Goal: Register for event/course

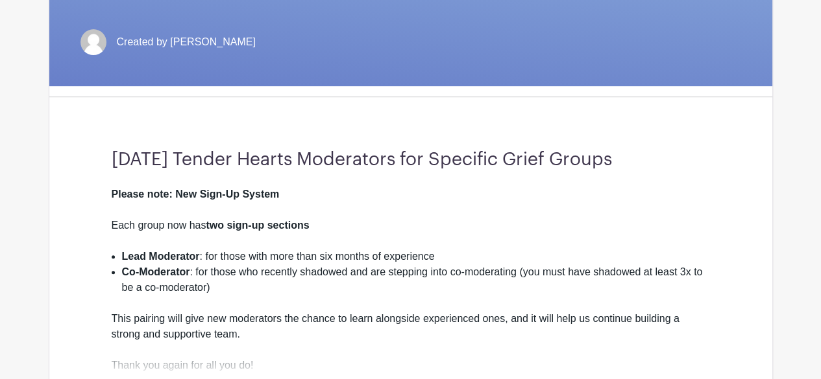
scroll to position [252, 0]
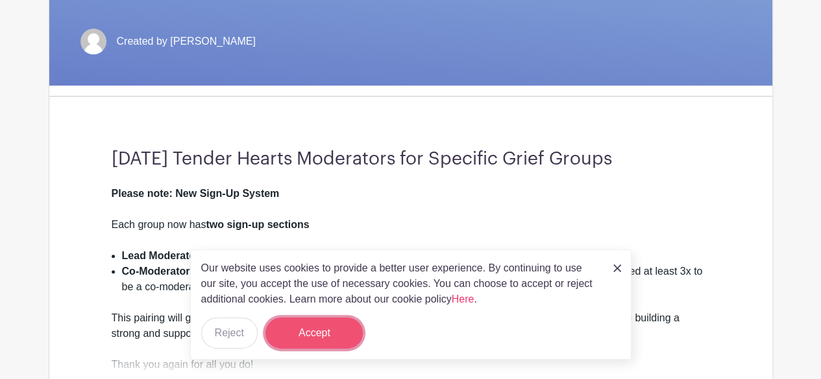
click at [339, 325] on button "Accept" at bounding box center [313, 333] width 97 height 31
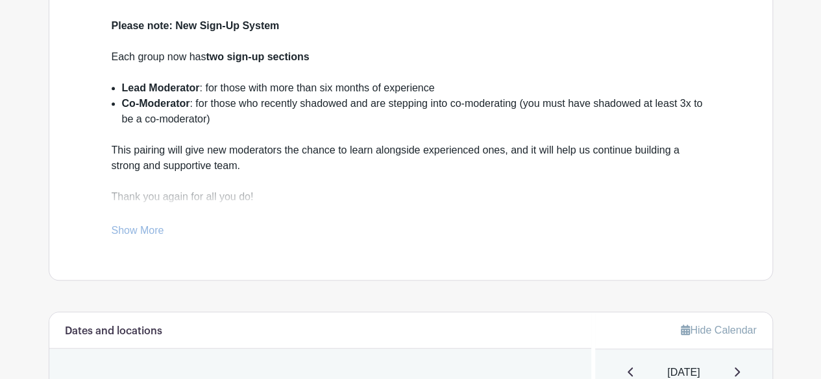
scroll to position [421, 0]
click at [152, 232] on link "Show More" at bounding box center [138, 232] width 53 height 16
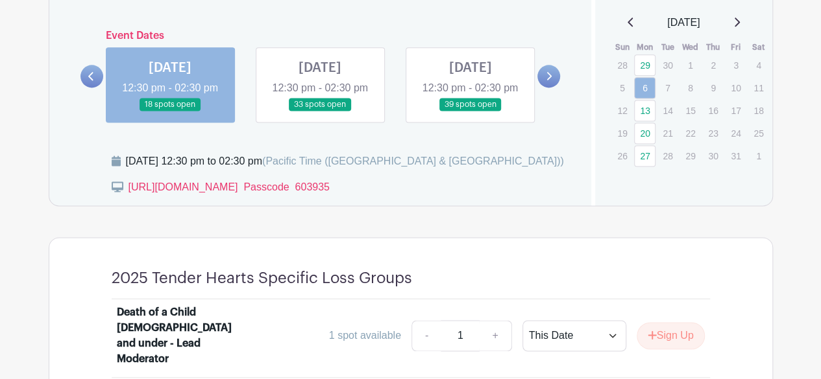
scroll to position [848, 0]
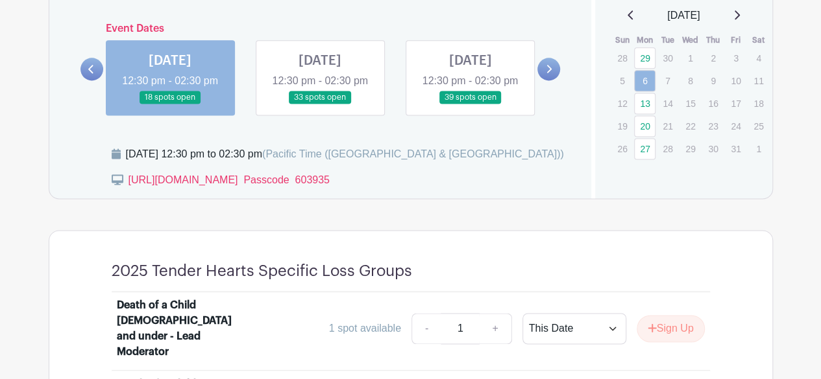
click at [540, 64] on div "Event Dates MON May 01, 2023 12:30 pm - 02:30 pm 305 spots open MON May 01, 202…" at bounding box center [320, 69] width 480 height 93
click at [544, 75] on link at bounding box center [548, 69] width 23 height 23
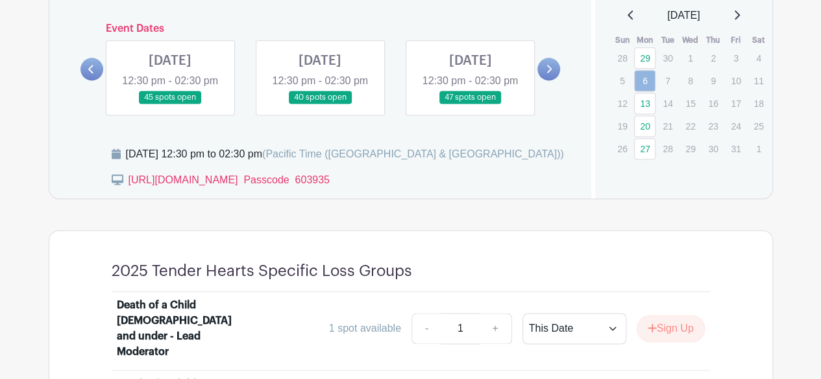
click at [544, 75] on link at bounding box center [548, 69] width 23 height 23
click at [320, 104] on link at bounding box center [320, 104] width 0 height 0
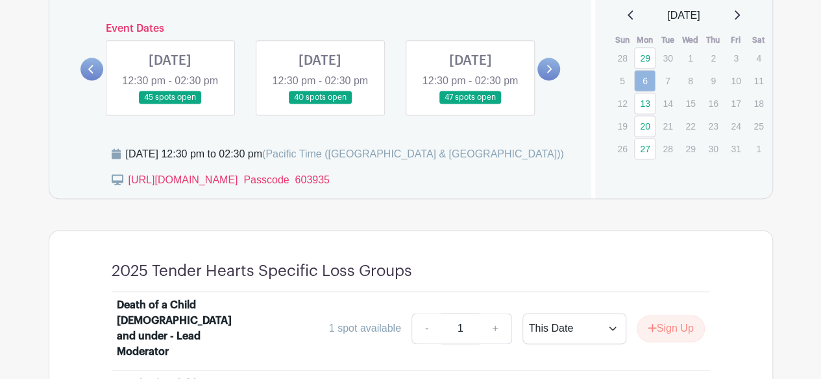
click at [320, 104] on link at bounding box center [320, 104] width 0 height 0
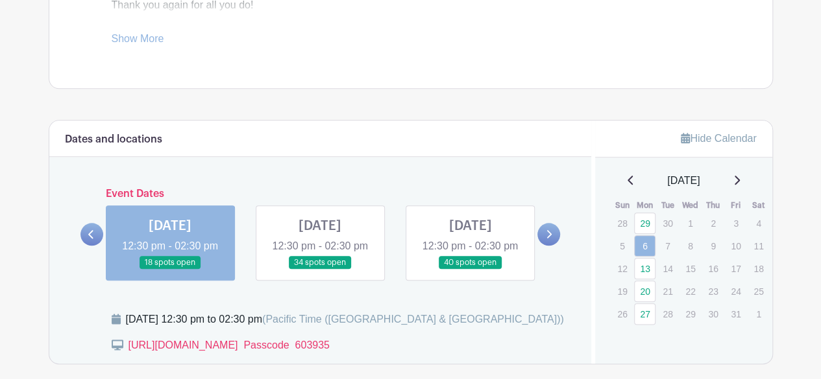
scroll to position [605, 0]
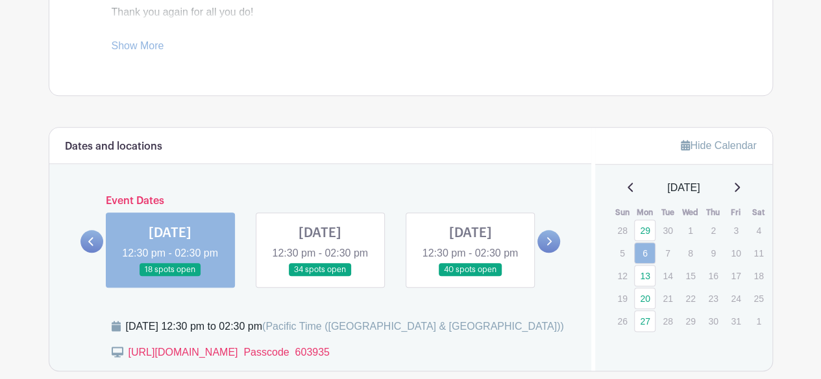
click at [320, 277] on link at bounding box center [320, 277] width 0 height 0
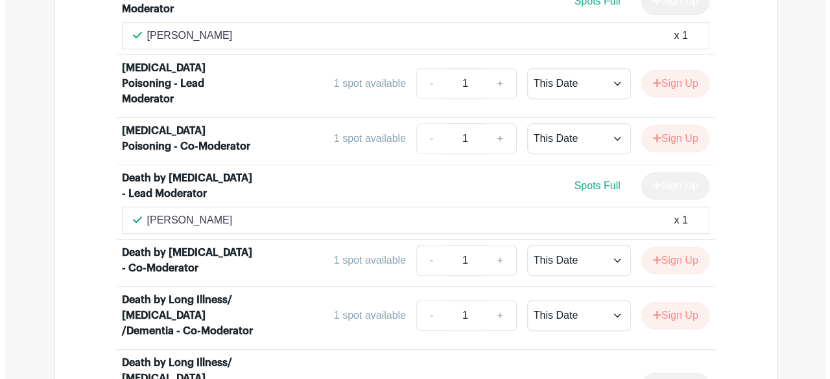
scroll to position [2842, 0]
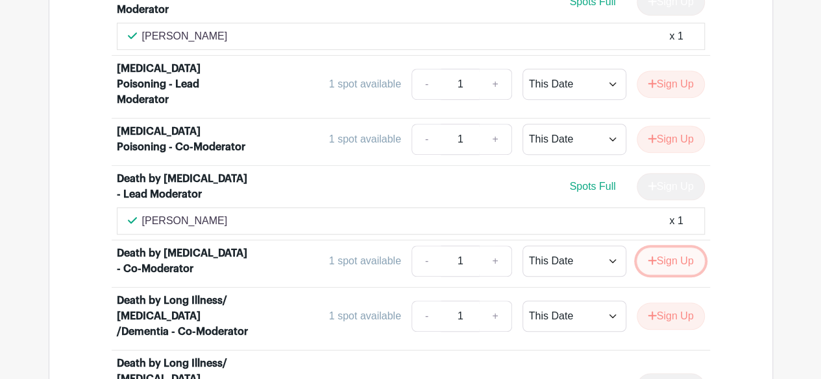
click at [672, 248] on button "Sign Up" at bounding box center [670, 261] width 68 height 27
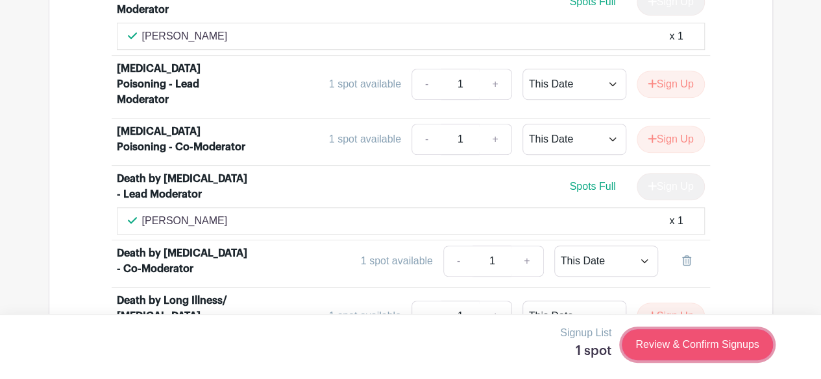
click at [672, 339] on link "Review & Confirm Signups" at bounding box center [696, 345] width 150 height 31
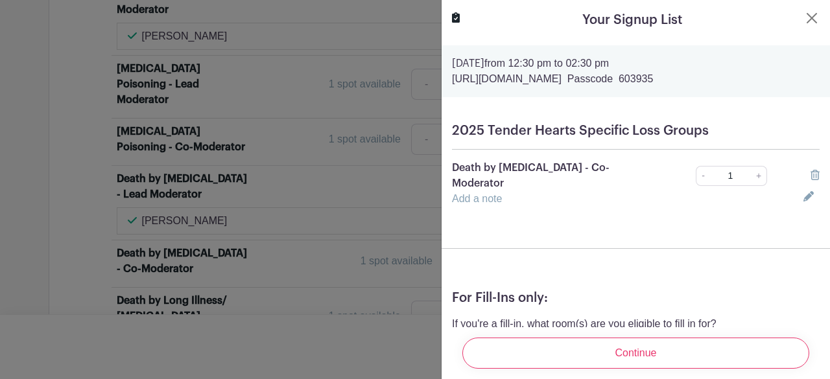
scroll to position [81, 0]
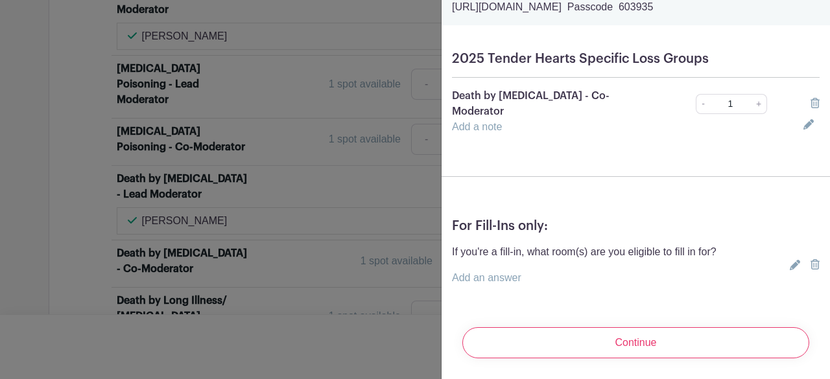
drag, startPoint x: 787, startPoint y: 250, endPoint x: 508, endPoint y: 271, distance: 280.4
click at [508, 271] on div "If you're a fill-in, what room(s) are you eligible to fill in for? Add an answer" at bounding box center [636, 266] width 368 height 42
click at [508, 272] on link "Add an answer" at bounding box center [486, 277] width 69 height 11
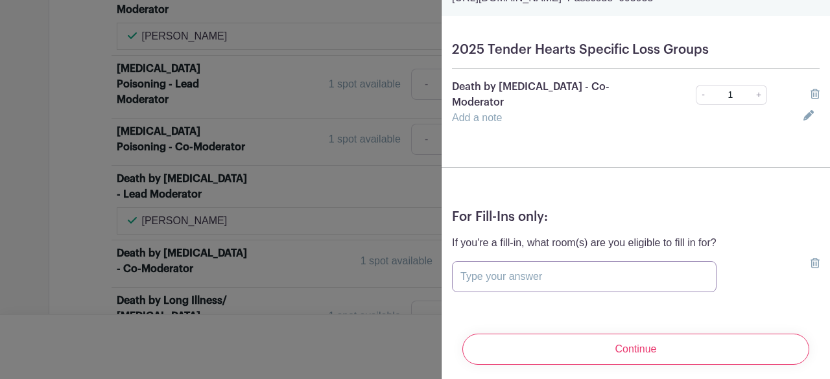
click at [508, 271] on input "text" at bounding box center [584, 276] width 265 height 31
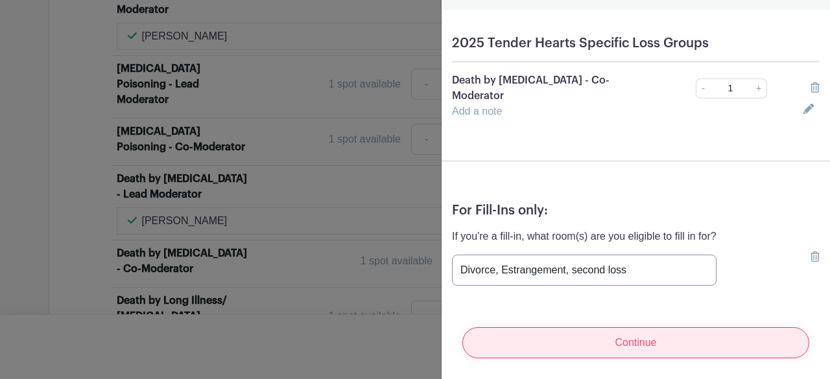
type input "Divorce, Estrangement, second loss"
click at [617, 328] on input "Continue" at bounding box center [635, 343] width 347 height 31
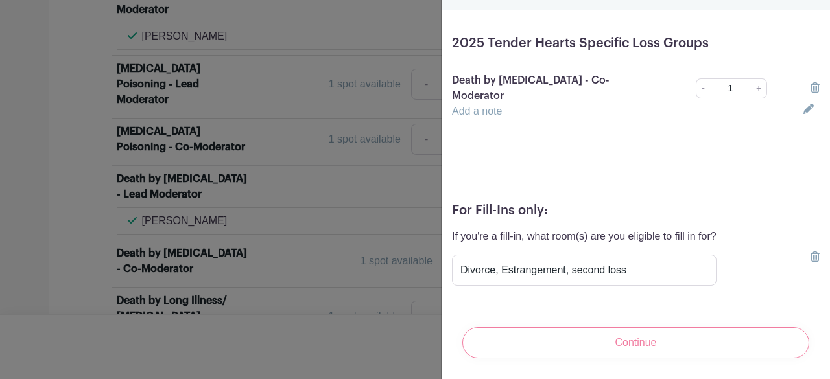
click at [681, 345] on div "Continue" at bounding box center [636, 343] width 368 height 52
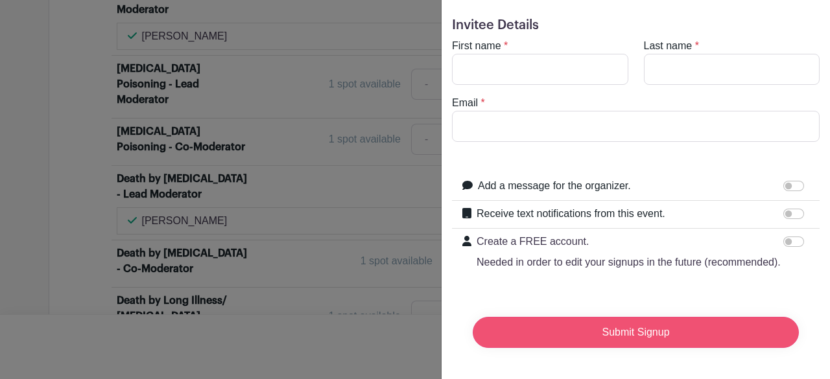
click at [662, 328] on input "Submit Signup" at bounding box center [636, 332] width 326 height 31
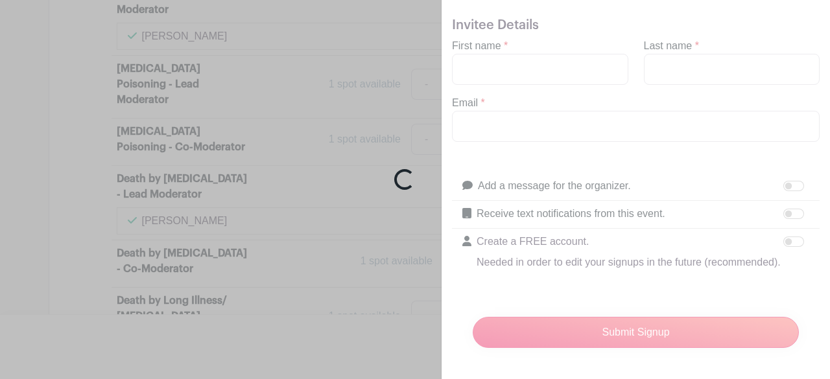
click at [548, 45] on div "Loading..." at bounding box center [415, 189] width 830 height 379
click at [442, 200] on div "Loading..." at bounding box center [415, 189] width 830 height 379
click at [820, 14] on div "Loading..." at bounding box center [415, 189] width 830 height 379
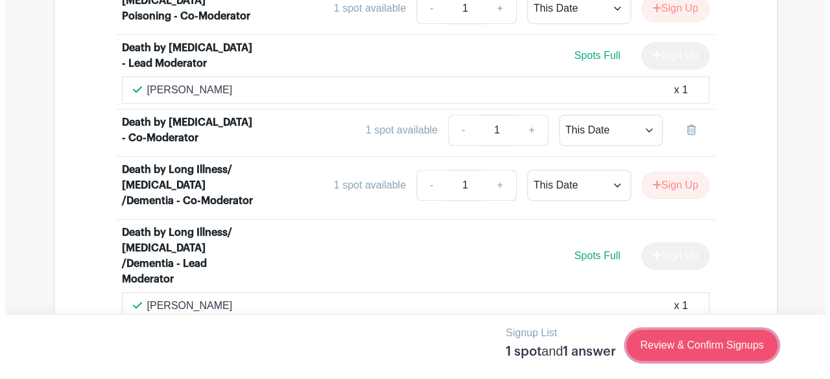
scroll to position [2975, 0]
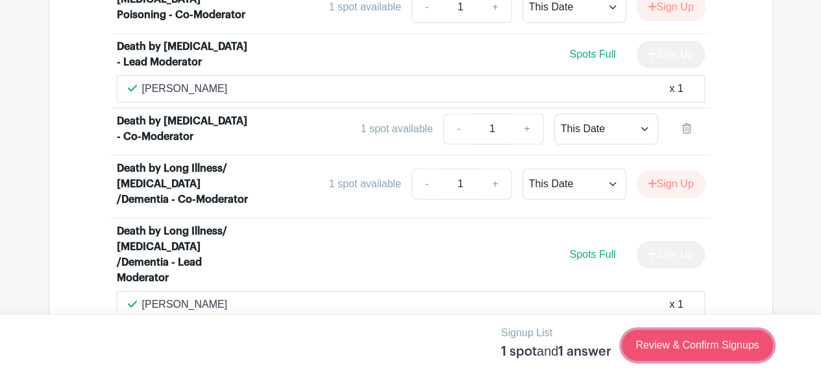
click at [697, 346] on link "Review & Confirm Signups" at bounding box center [696, 345] width 150 height 31
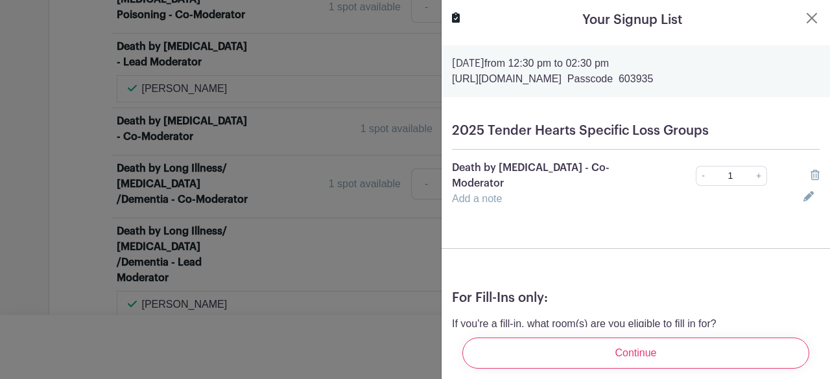
scroll to position [81, 0]
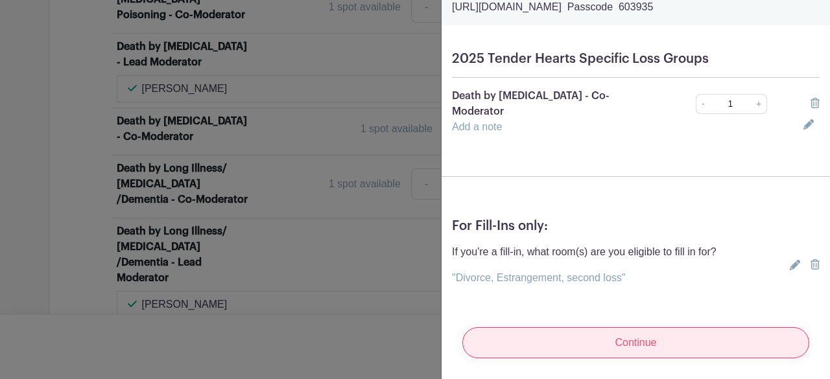
click at [662, 330] on input "Continue" at bounding box center [635, 343] width 347 height 31
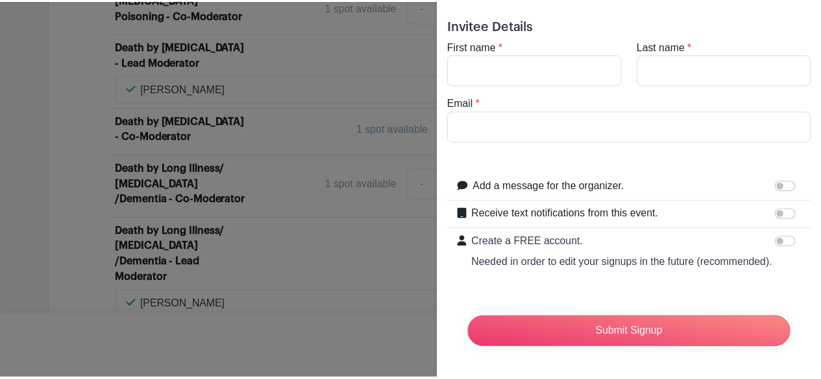
scroll to position [56, 0]
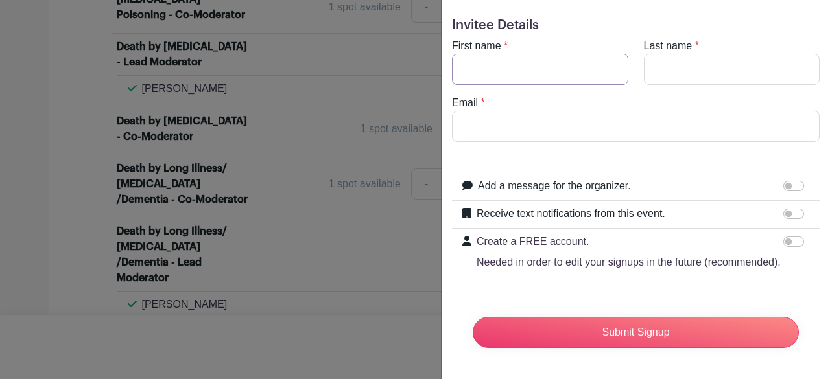
click at [503, 54] on input "First name" at bounding box center [540, 69] width 176 height 31
type input "Tran"
type input "Nguyen"
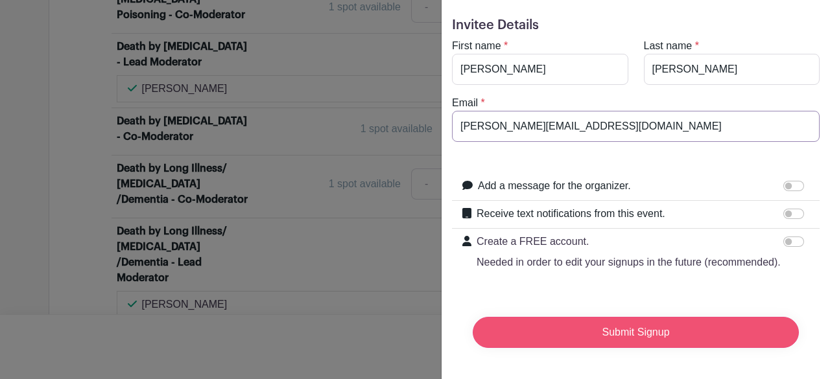
type input "tran.nguyen7588@gmail.com"
click at [637, 322] on input "Submit Signup" at bounding box center [636, 332] width 326 height 31
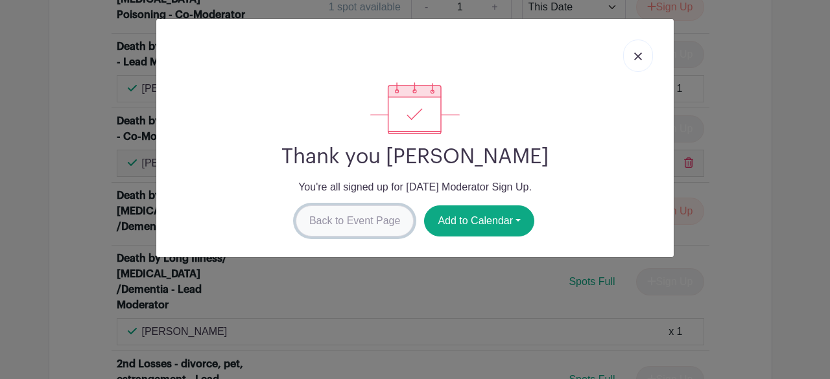
click at [377, 213] on link "Back to Event Page" at bounding box center [355, 221] width 119 height 31
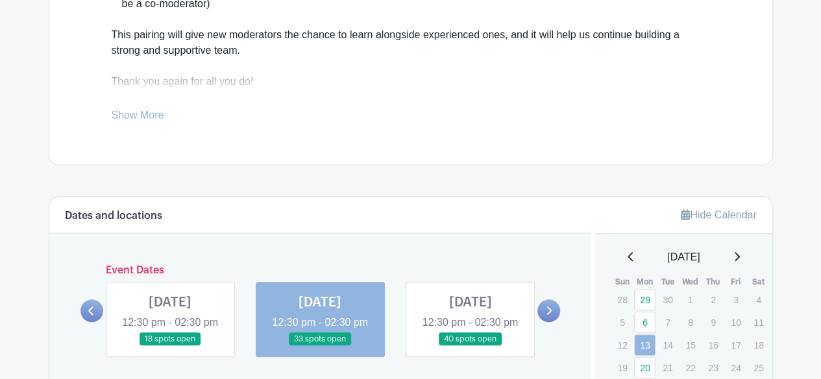
scroll to position [515, 0]
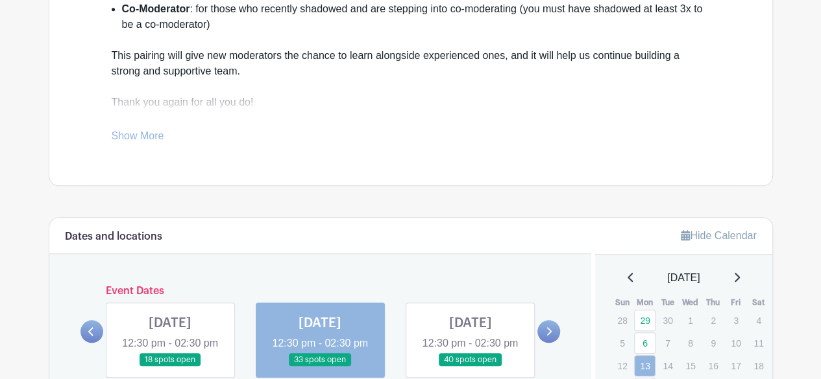
click at [470, 367] on link at bounding box center [470, 367] width 0 height 0
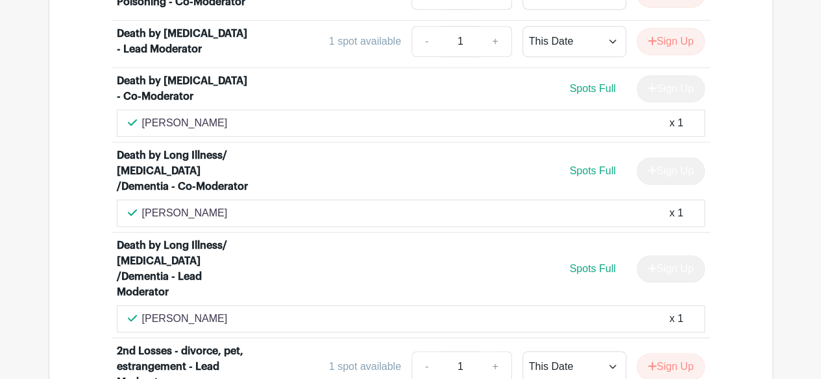
scroll to position [2879, 0]
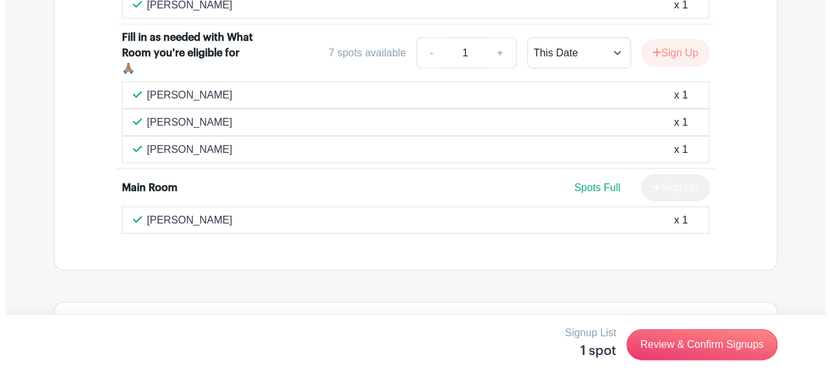
scroll to position [4157, 0]
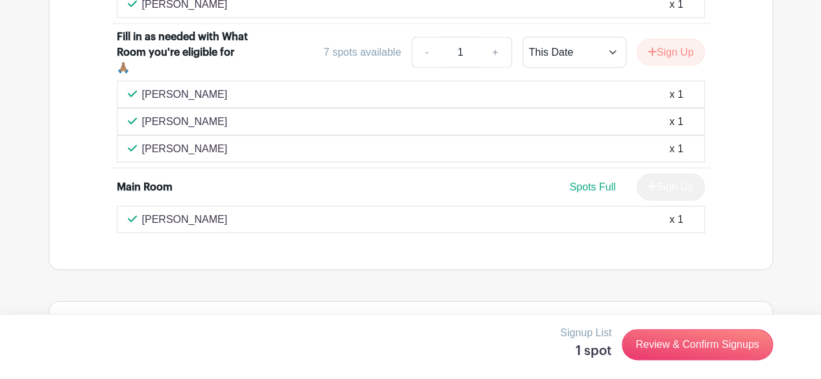
type input "death by substance use"
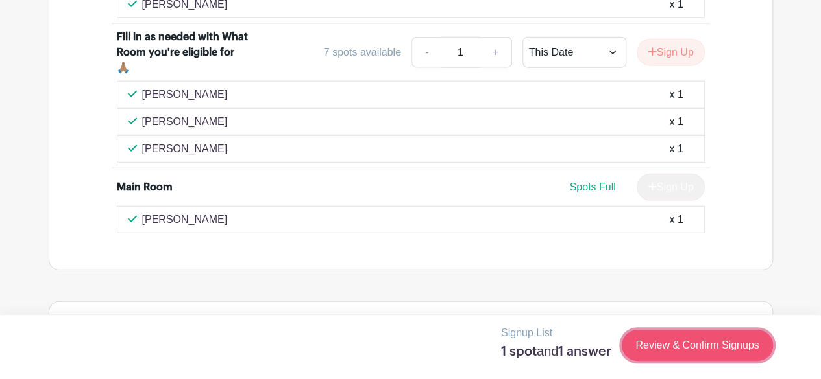
click at [660, 342] on link "Review & Confirm Signups" at bounding box center [696, 345] width 150 height 31
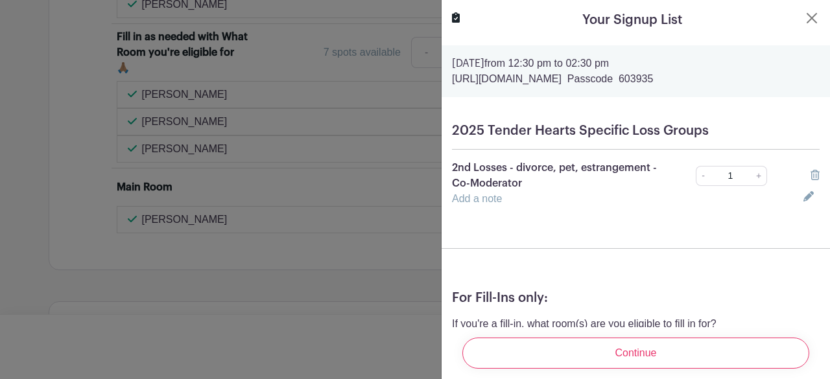
scroll to position [81, 0]
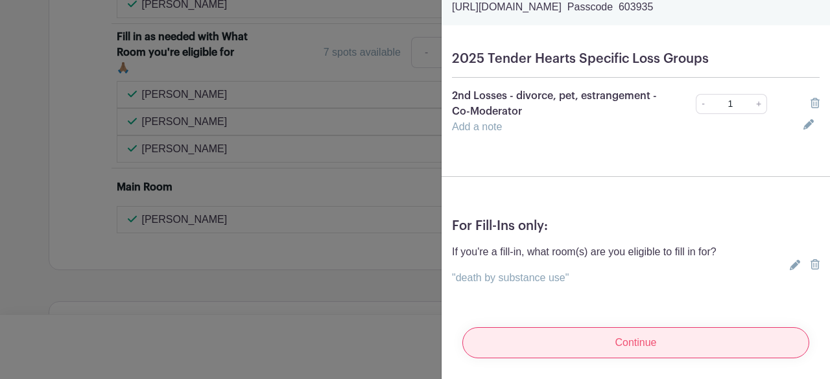
click at [667, 328] on input "Continue" at bounding box center [635, 343] width 347 height 31
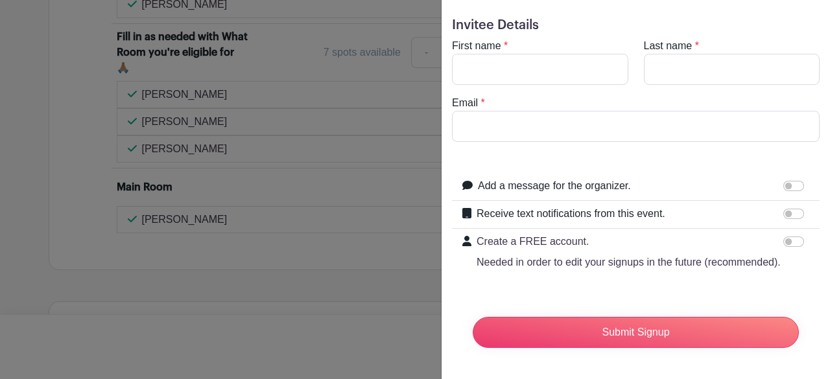
scroll to position [56, 0]
click at [498, 54] on input "First name" at bounding box center [540, 69] width 176 height 31
type input "Tran"
type input "Nguyen"
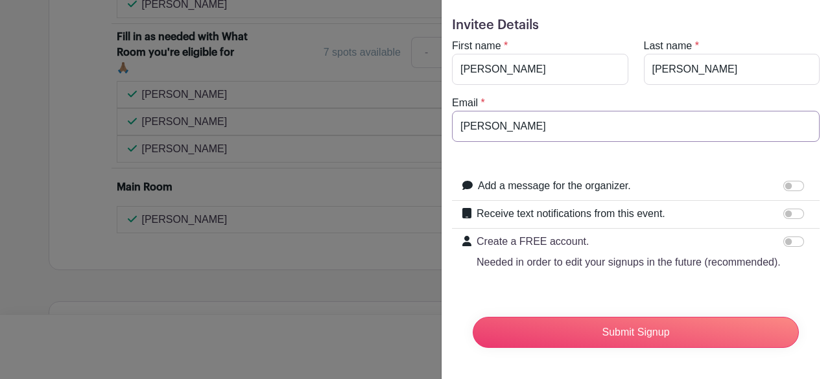
type input "tran.nguyen7588@gmail.com"
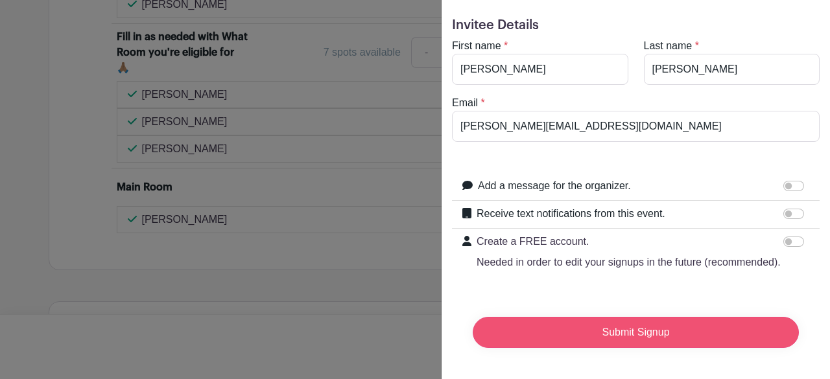
click at [575, 317] on input "Submit Signup" at bounding box center [636, 332] width 326 height 31
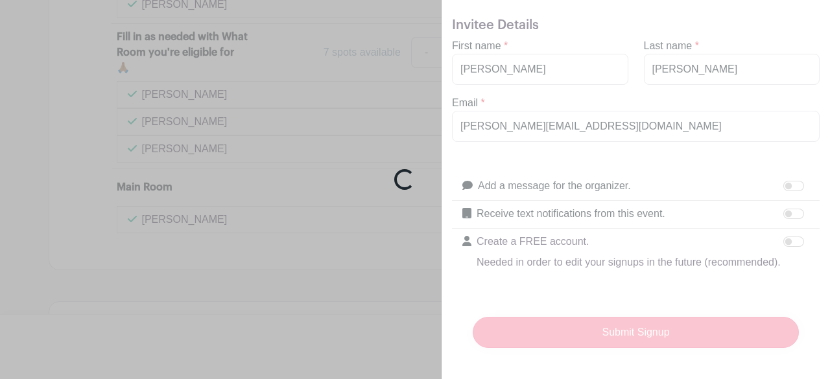
scroll to position [4184, 0]
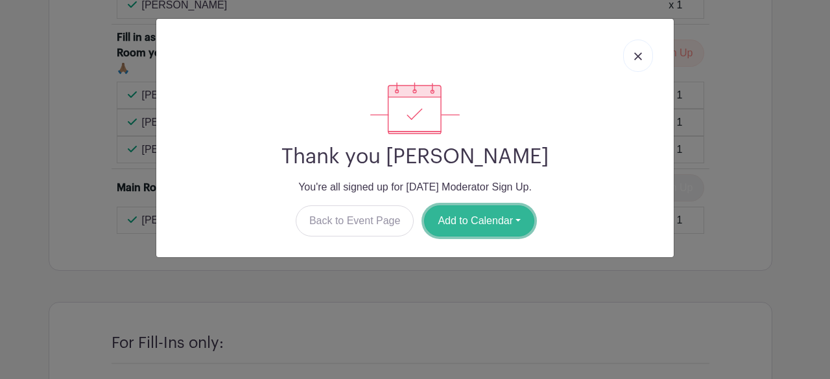
click at [490, 208] on button "Add to Calendar" at bounding box center [479, 221] width 110 height 31
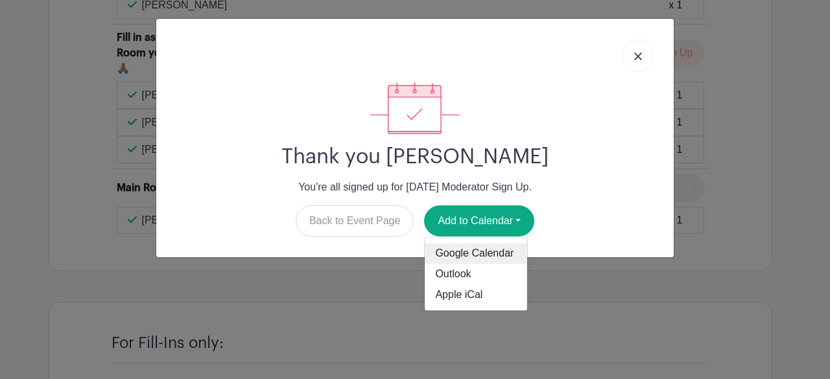
click at [472, 260] on link "Google Calendar" at bounding box center [476, 254] width 102 height 21
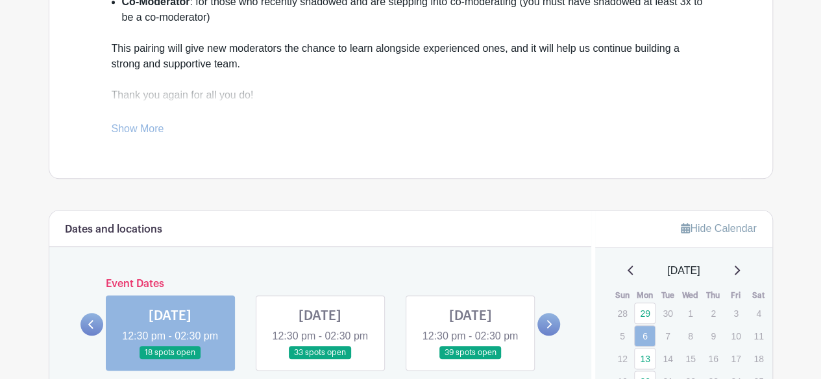
scroll to position [680, 0]
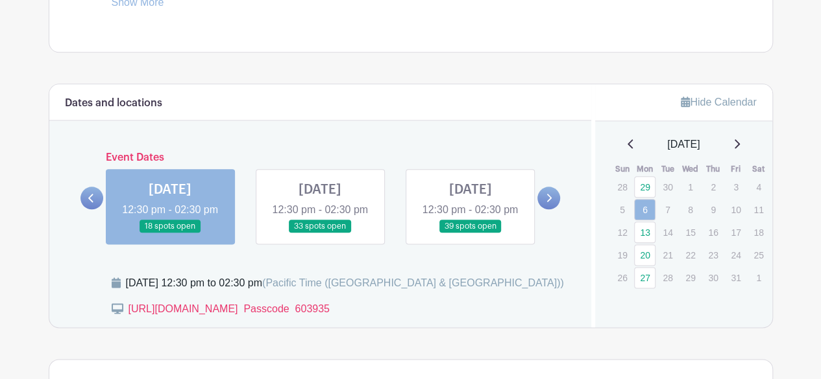
click at [544, 210] on link at bounding box center [548, 198] width 23 height 23
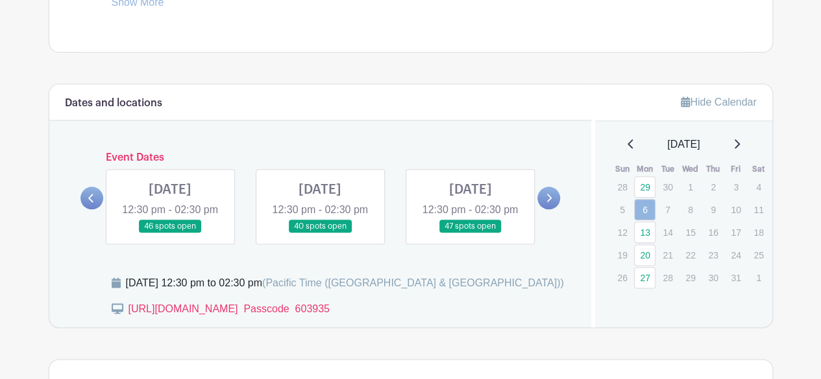
click at [170, 234] on link at bounding box center [170, 234] width 0 height 0
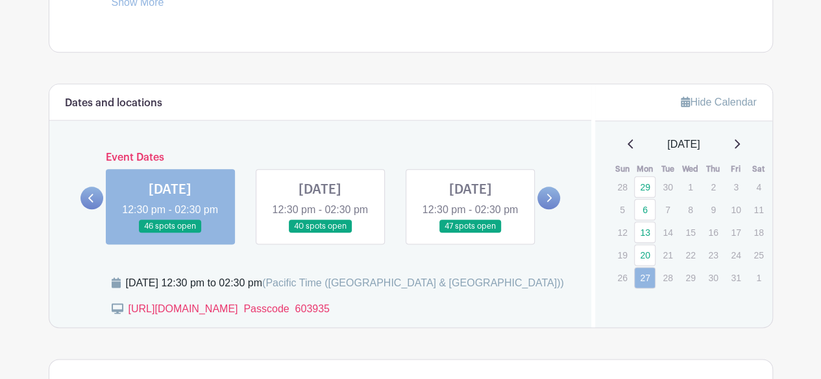
click at [170, 234] on link at bounding box center [170, 234] width 0 height 0
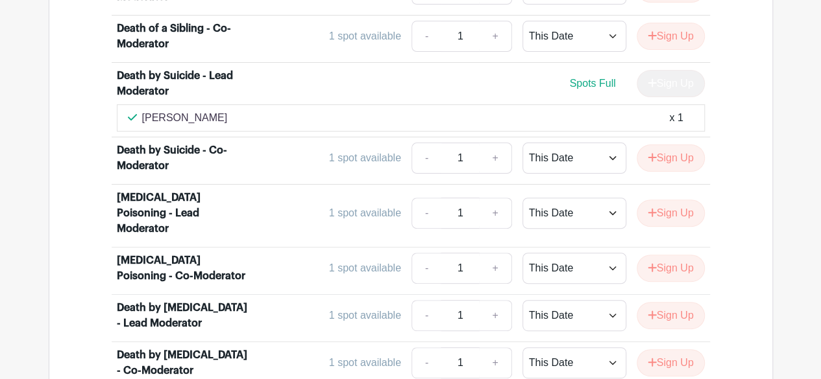
scroll to position [2582, 0]
click at [638, 349] on button "Sign Up" at bounding box center [670, 362] width 68 height 27
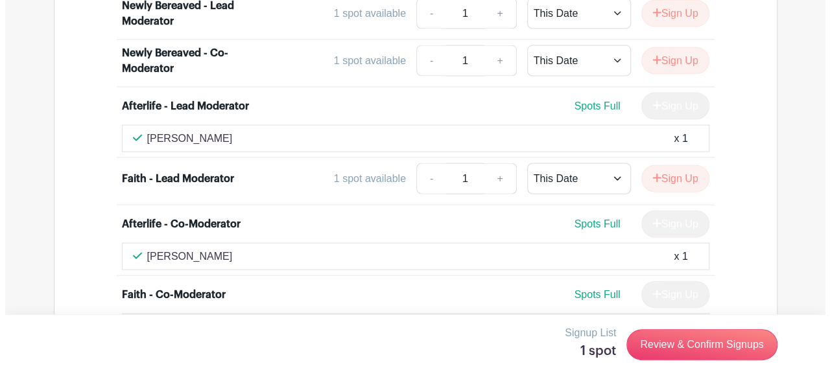
scroll to position [4039, 0]
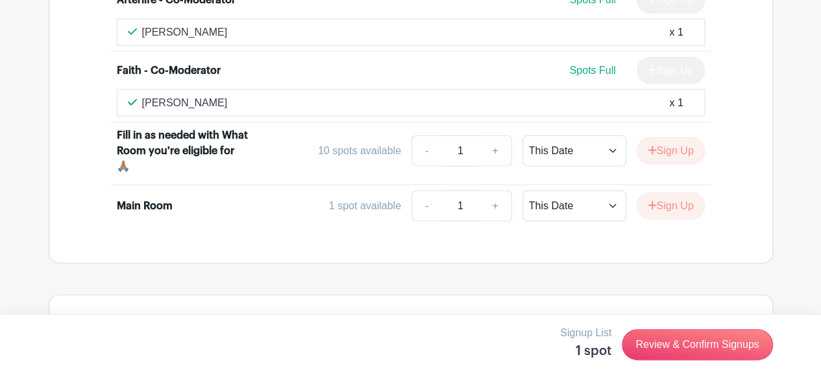
type input "Divorce, Estrangement, second loss"
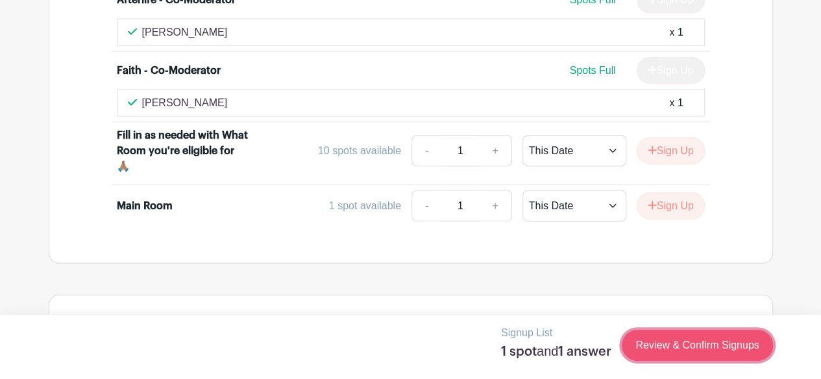
click at [680, 341] on link "Review & Confirm Signups" at bounding box center [696, 345] width 150 height 31
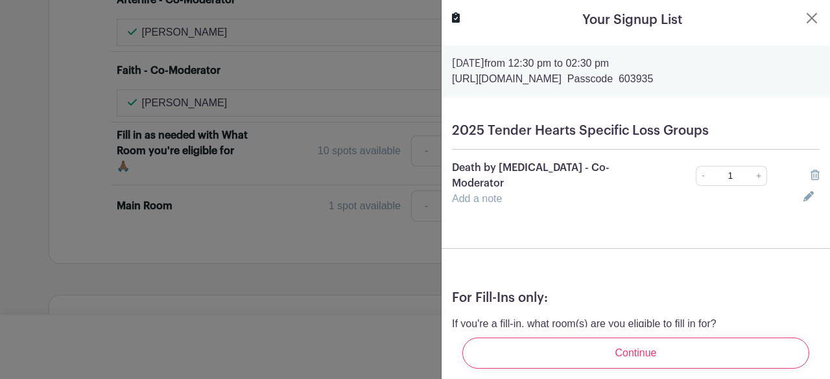
scroll to position [81, 0]
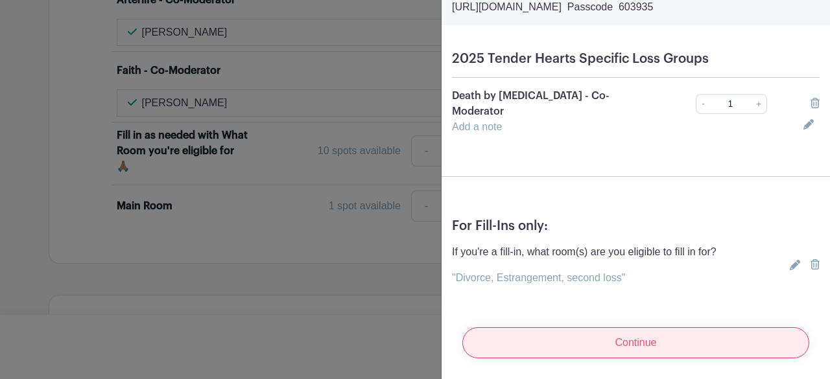
click at [651, 328] on input "Continue" at bounding box center [635, 343] width 347 height 31
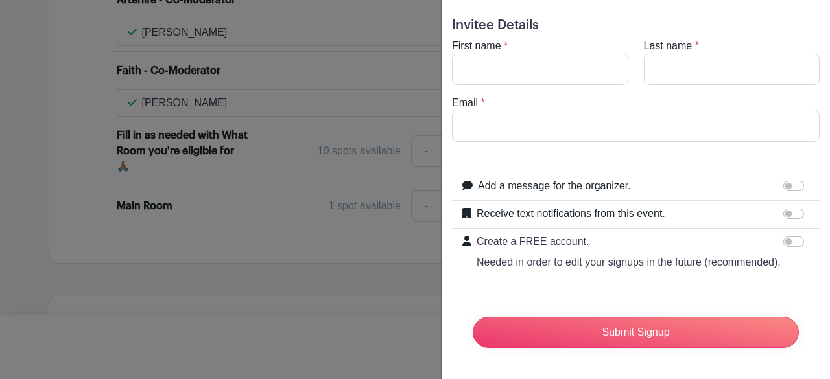
scroll to position [56, 0]
click at [494, 55] on input "First name" at bounding box center [540, 69] width 176 height 31
type input "Tran"
type input "Nguyen"
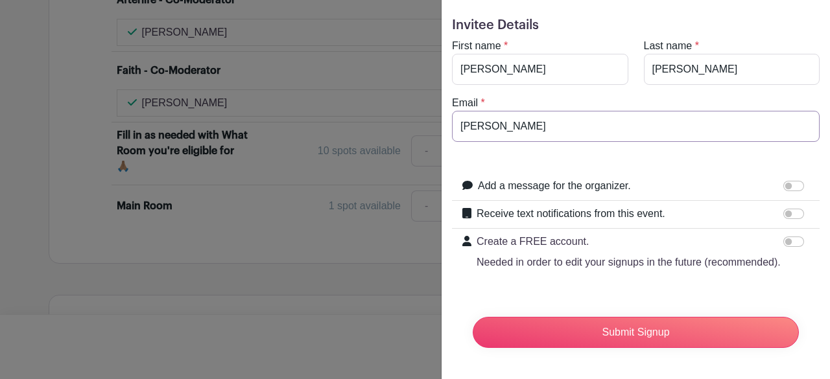
type input "tran.nguyen7588@gmail.com"
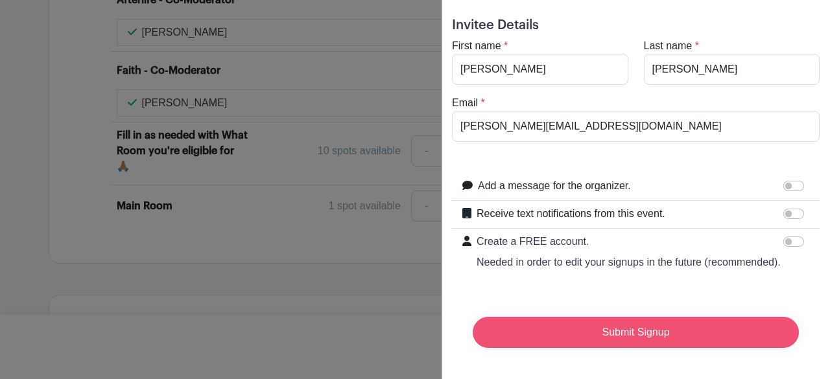
click at [581, 326] on input "Submit Signup" at bounding box center [636, 332] width 326 height 31
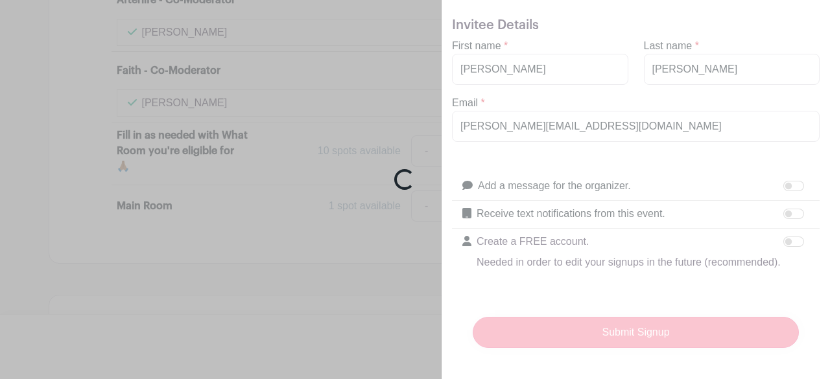
scroll to position [4066, 0]
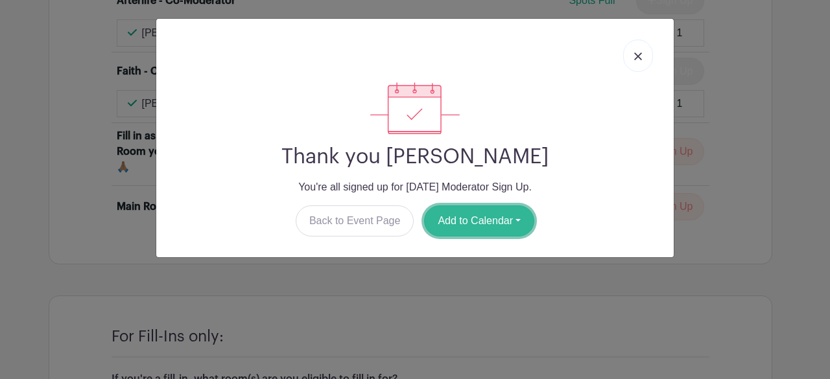
click at [528, 232] on button "Add to Calendar" at bounding box center [479, 221] width 110 height 31
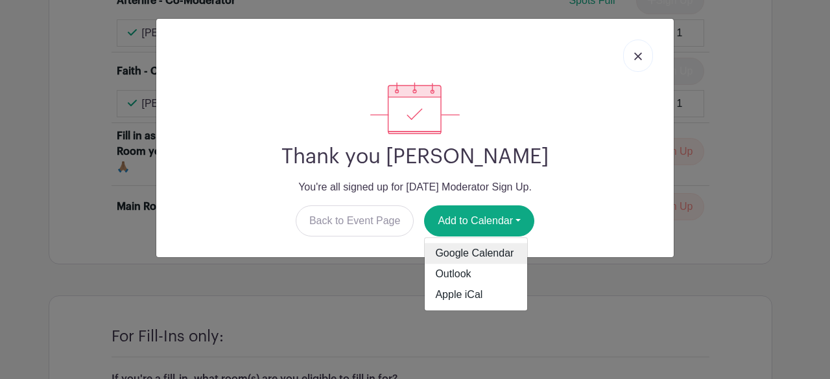
click at [501, 251] on link "Google Calendar" at bounding box center [476, 254] width 102 height 21
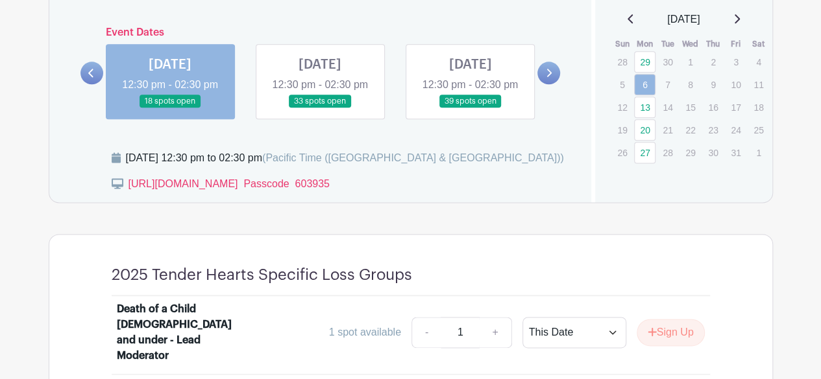
scroll to position [765, 0]
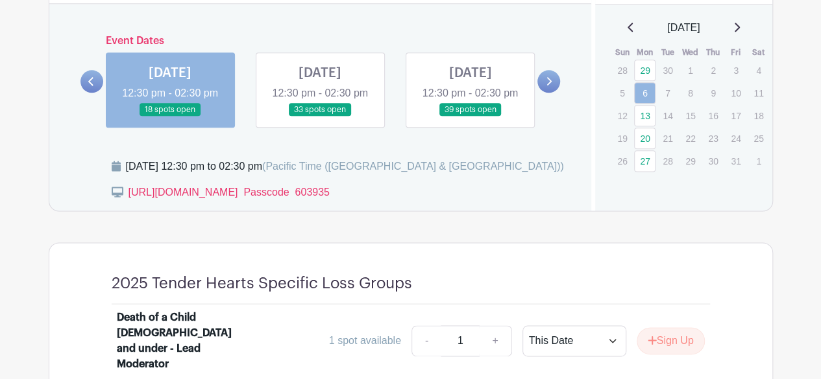
click at [552, 86] on link at bounding box center [548, 81] width 23 height 23
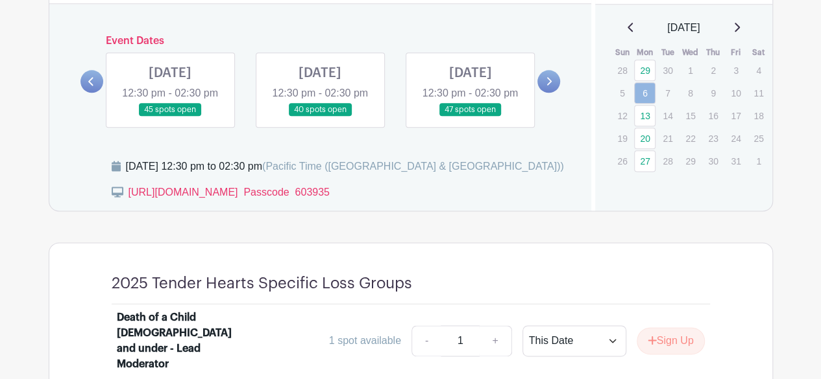
click at [320, 117] on link at bounding box center [320, 117] width 0 height 0
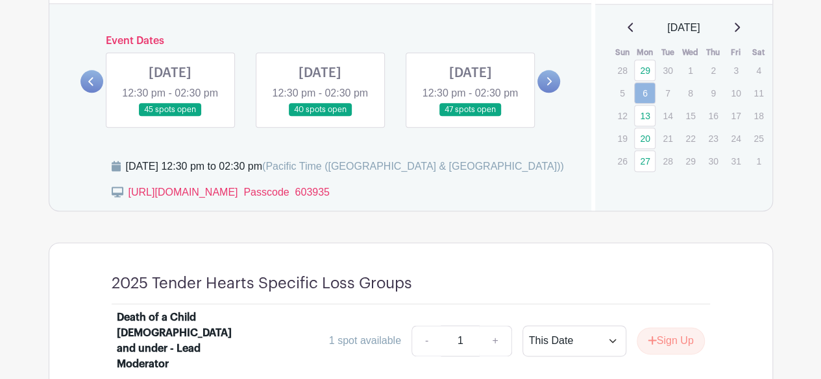
click at [320, 117] on link at bounding box center [320, 117] width 0 height 0
click at [739, 27] on icon at bounding box center [736, 27] width 6 height 10
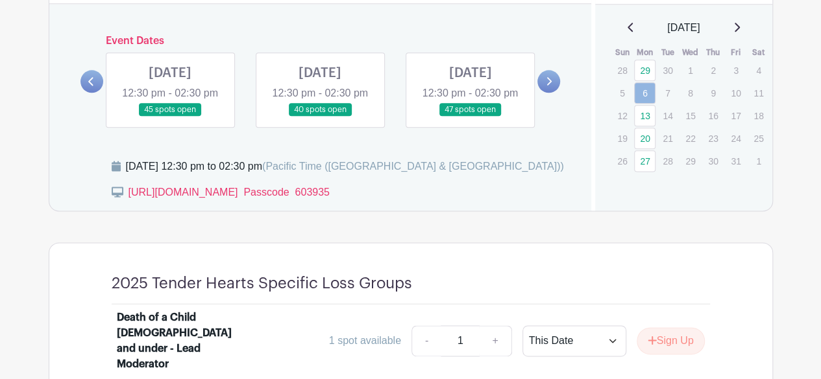
click at [739, 27] on icon at bounding box center [736, 27] width 6 height 10
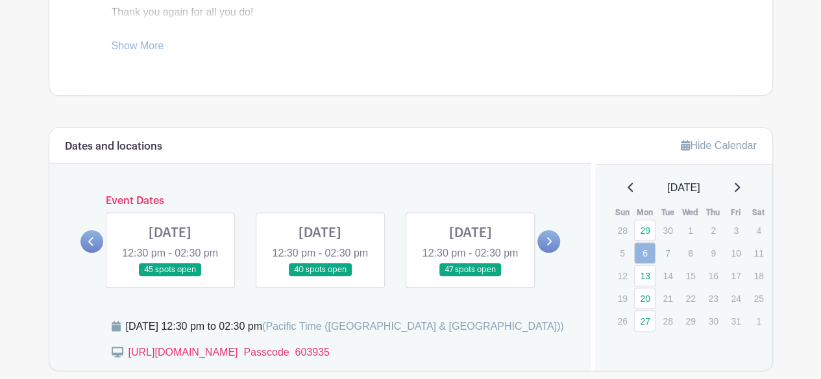
scroll to position [606, 0]
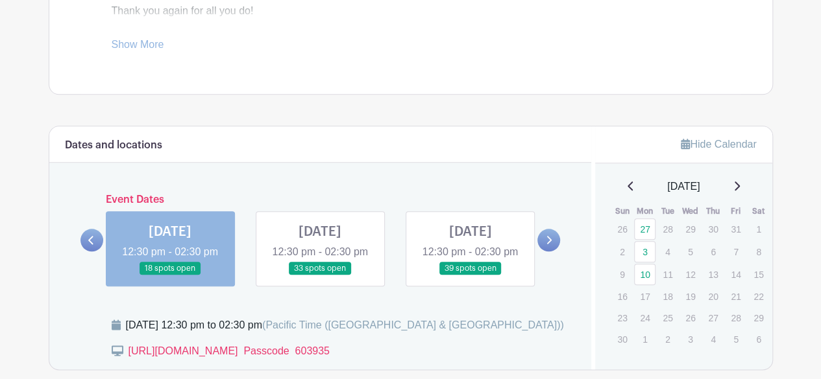
click at [320, 276] on link at bounding box center [320, 276] width 0 height 0
click at [557, 243] on link at bounding box center [548, 240] width 23 height 23
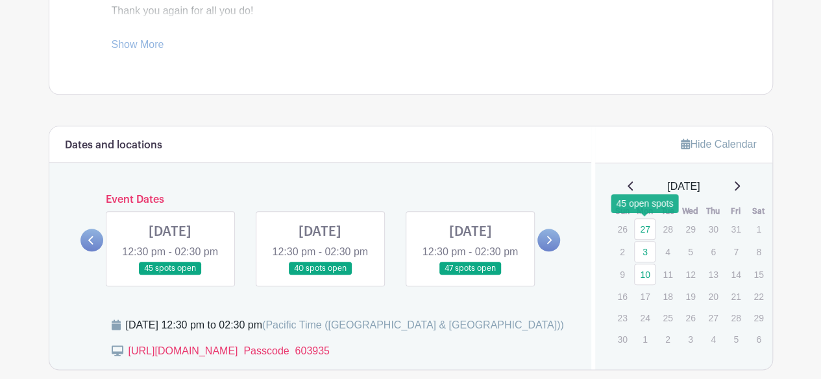
click at [642, 228] on link "27" at bounding box center [644, 229] width 21 height 21
click at [642, 245] on link "3" at bounding box center [644, 251] width 21 height 21
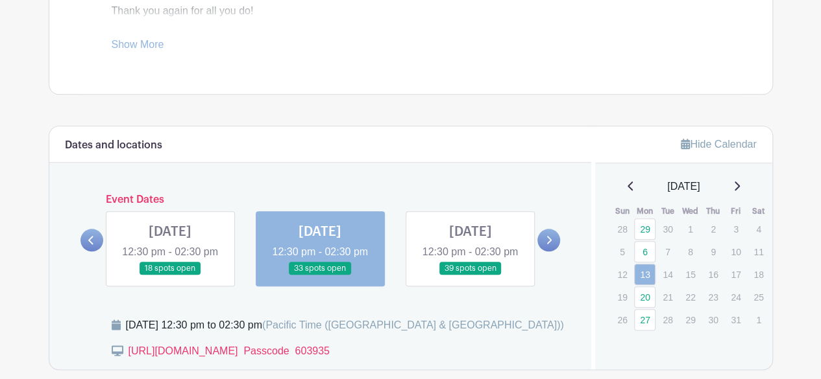
click at [733, 195] on div "October 2025 Sun Mon Tue Wed Thu Fri Sat 28 29 30 1 2 3 4 5 6 7 8 9 10 11 12 13…" at bounding box center [683, 255] width 146 height 152
click at [552, 250] on link at bounding box center [548, 240] width 23 height 23
click at [320, 276] on link at bounding box center [320, 276] width 0 height 0
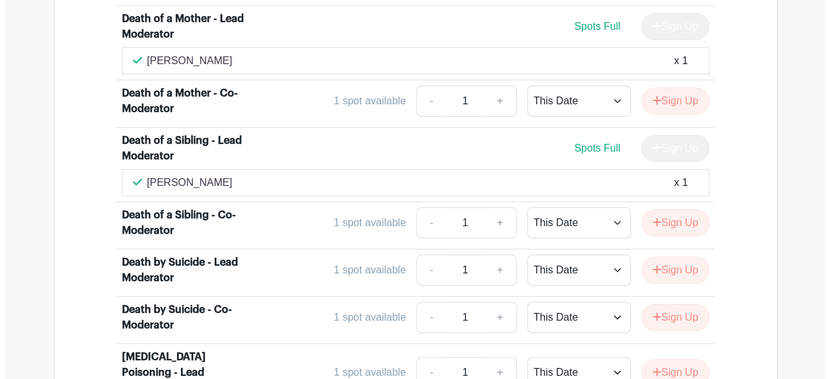
scroll to position [2390, 0]
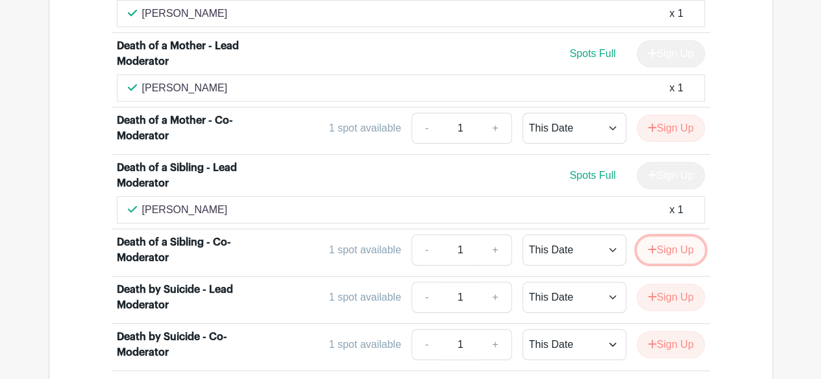
click at [662, 237] on button "Sign Up" at bounding box center [670, 250] width 68 height 27
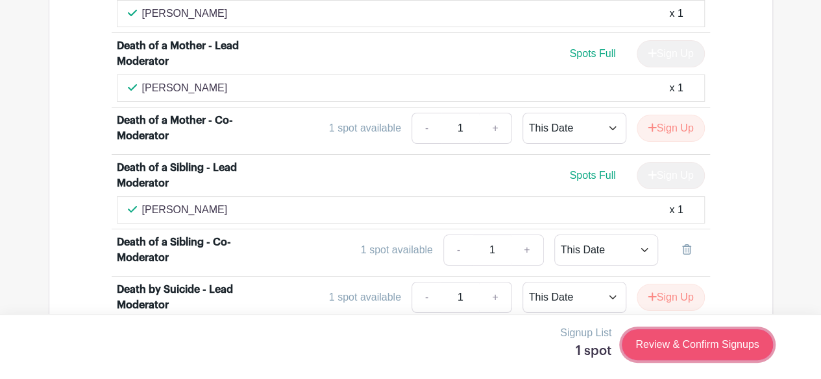
click at [629, 350] on link "Review & Confirm Signups" at bounding box center [696, 345] width 150 height 31
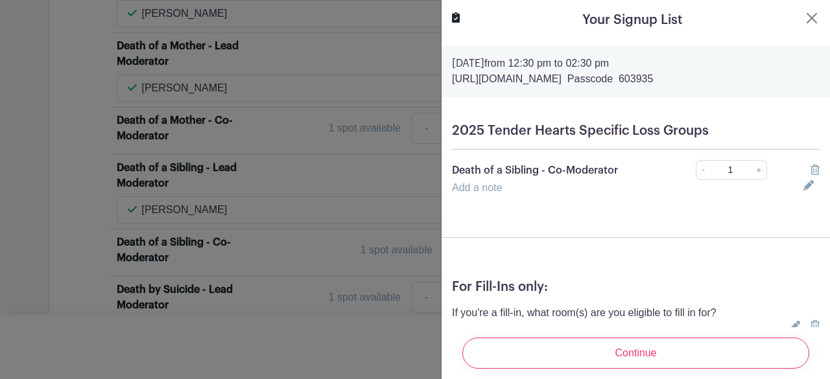
scroll to position [70, 0]
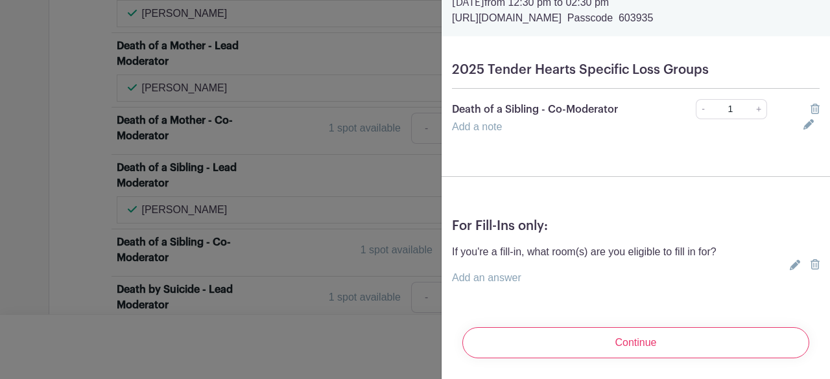
click at [477, 272] on link "Add an answer" at bounding box center [486, 277] width 69 height 11
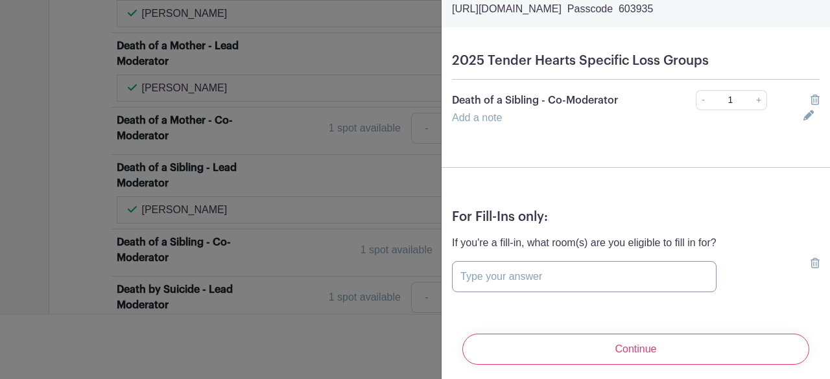
click at [478, 273] on input "text" at bounding box center [584, 276] width 265 height 31
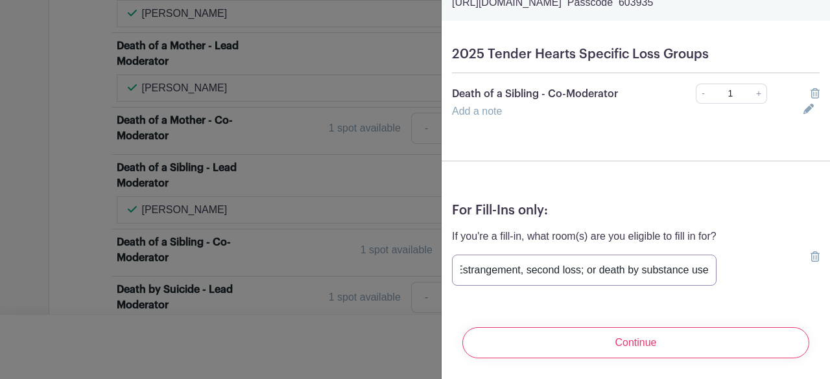
scroll to position [85, 0]
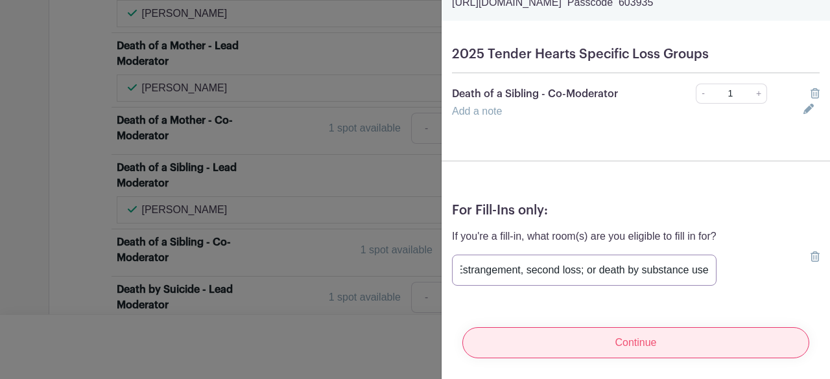
type input "Divorce, Estrangement, second loss; or death by substance use"
click at [629, 344] on input "Continue" at bounding box center [635, 343] width 347 height 31
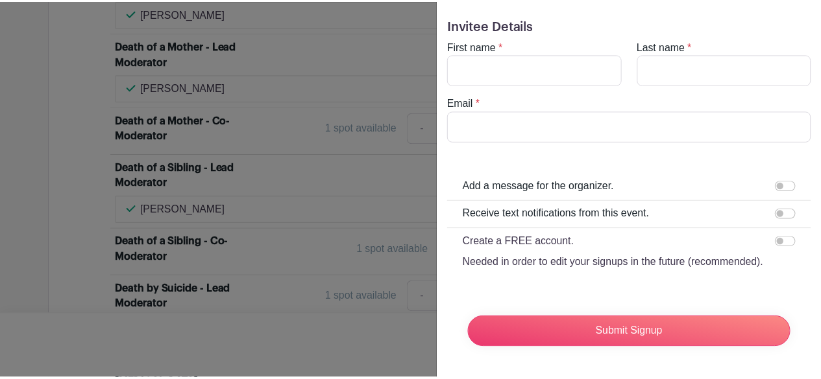
scroll to position [56, 0]
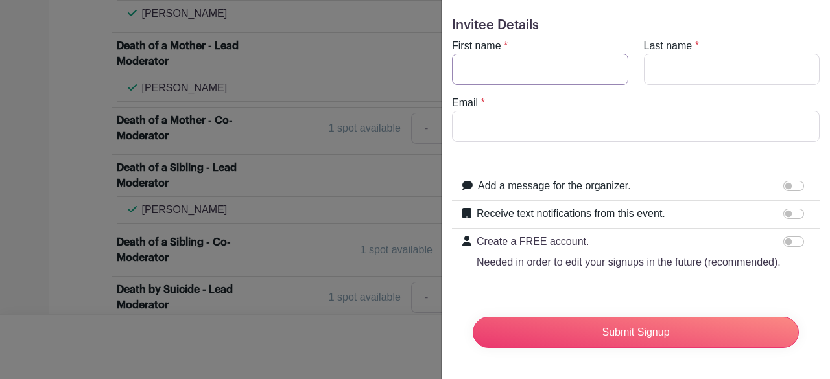
click at [498, 54] on input "First name" at bounding box center [540, 69] width 176 height 31
type input "Tran"
type input "Nguyen"
click at [570, 111] on input "Email" at bounding box center [636, 126] width 368 height 31
type input "tran.nguyen7588@gmail.com"
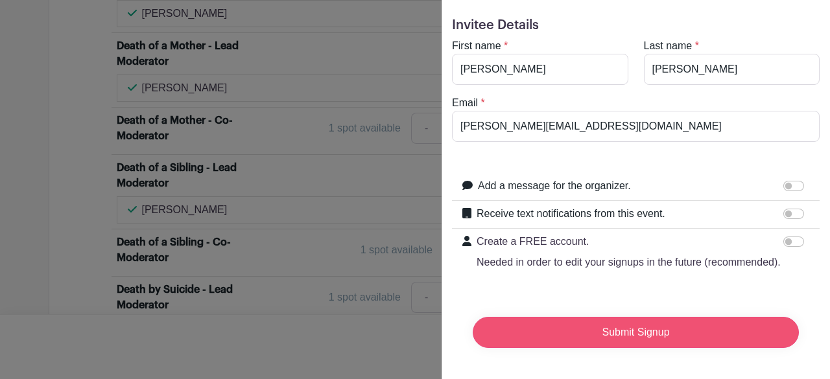
click at [603, 317] on input "Submit Signup" at bounding box center [636, 332] width 326 height 31
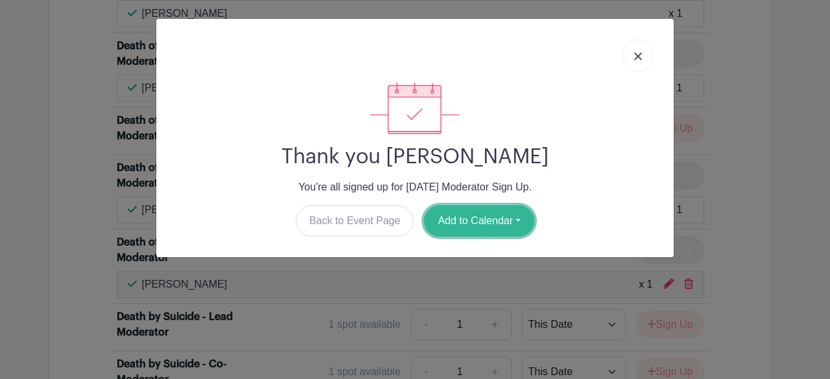
click at [491, 220] on button "Add to Calendar" at bounding box center [479, 221] width 110 height 31
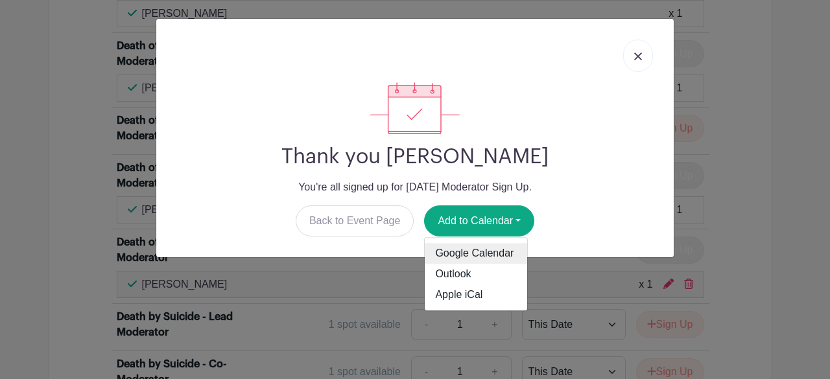
click at [489, 244] on link "Google Calendar" at bounding box center [476, 254] width 102 height 21
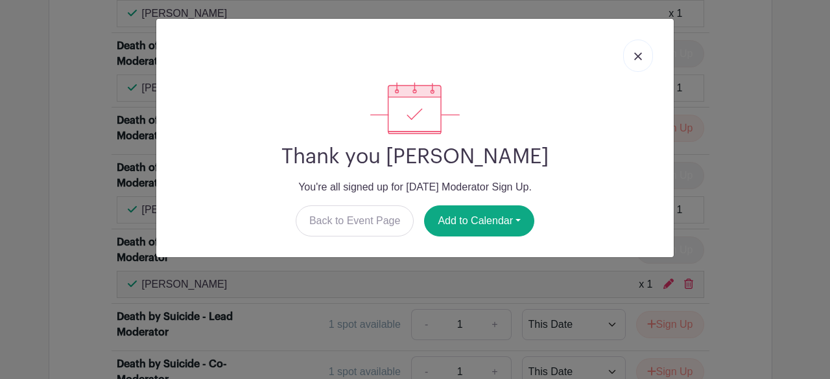
click at [638, 62] on link at bounding box center [638, 56] width 30 height 32
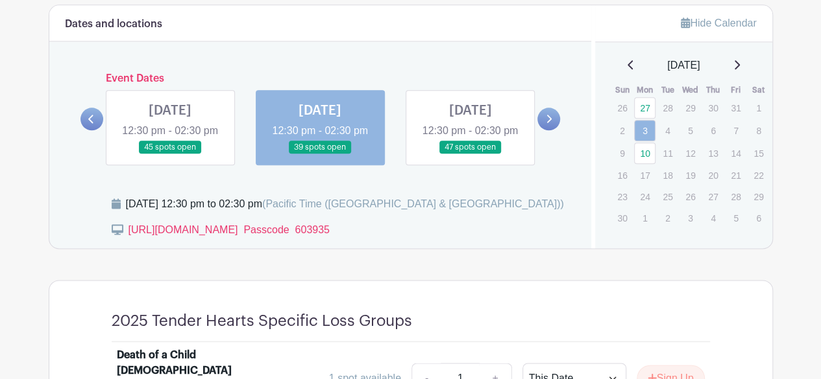
scroll to position [734, 0]
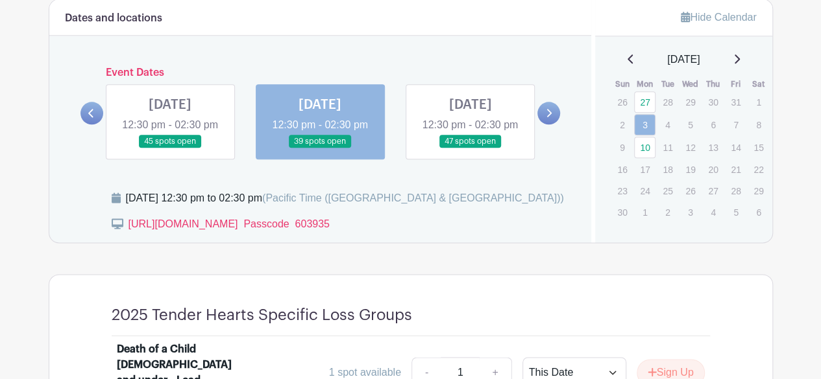
click at [470, 149] on link at bounding box center [470, 149] width 0 height 0
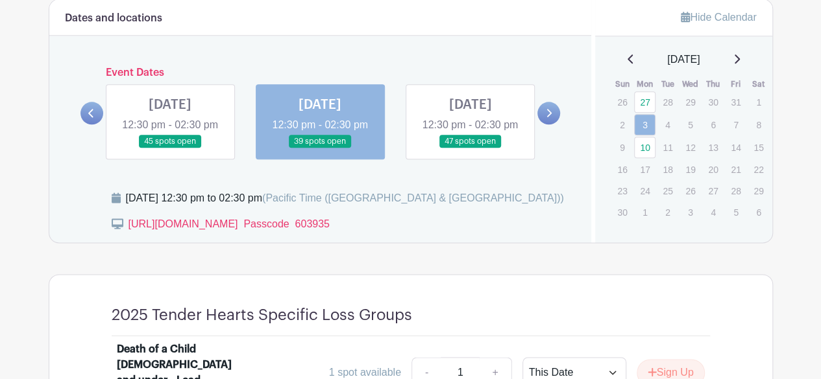
click at [470, 149] on link at bounding box center [470, 149] width 0 height 0
click at [649, 143] on link "10" at bounding box center [644, 147] width 21 height 21
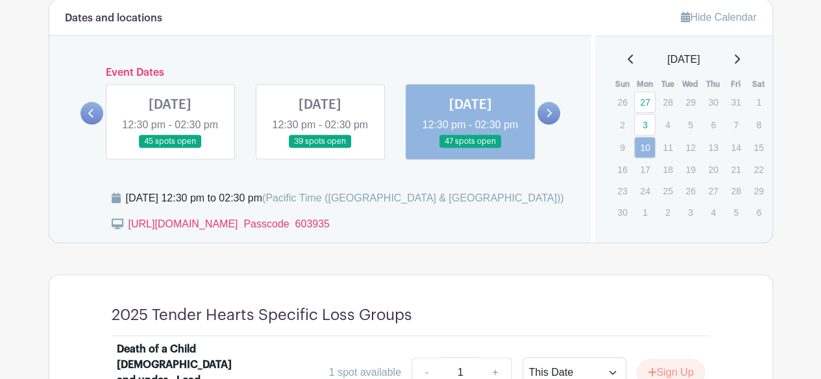
click at [470, 149] on link at bounding box center [470, 149] width 0 height 0
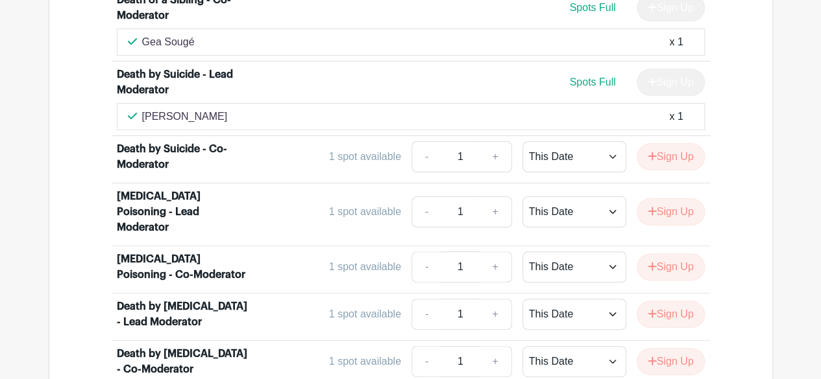
scroll to position [2525, 0]
click at [650, 341] on li "Death by Substance Use Disorder - Co-Moderator 1 spot available - 1 + This Date…" at bounding box center [411, 364] width 598 height 47
click at [661, 348] on button "Sign Up" at bounding box center [670, 361] width 68 height 27
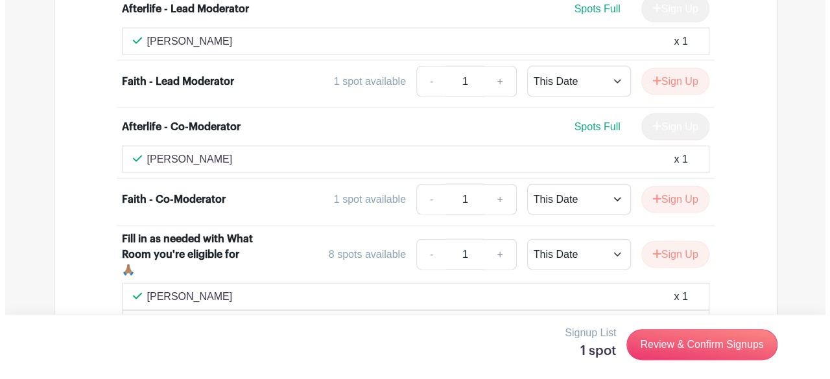
scroll to position [3985, 0]
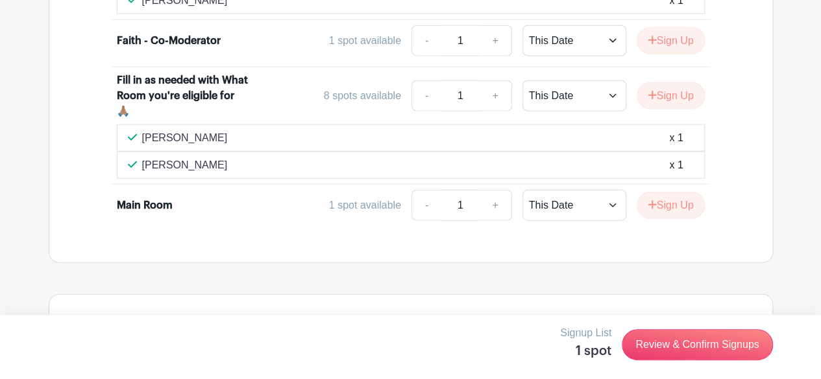
type input "Divorce, Estrangement, second loss"
click at [701, 327] on div "Signup List 1 spot Review & Confirm Signups" at bounding box center [411, 345] width 724 height 39
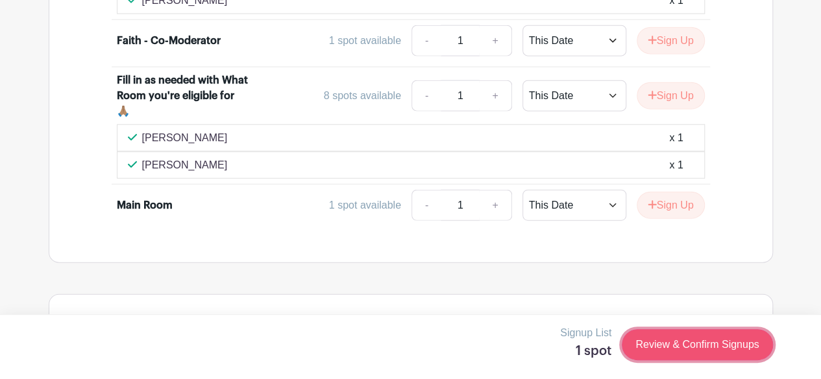
click at [710, 337] on link "Review & Confirm Signups" at bounding box center [696, 345] width 150 height 31
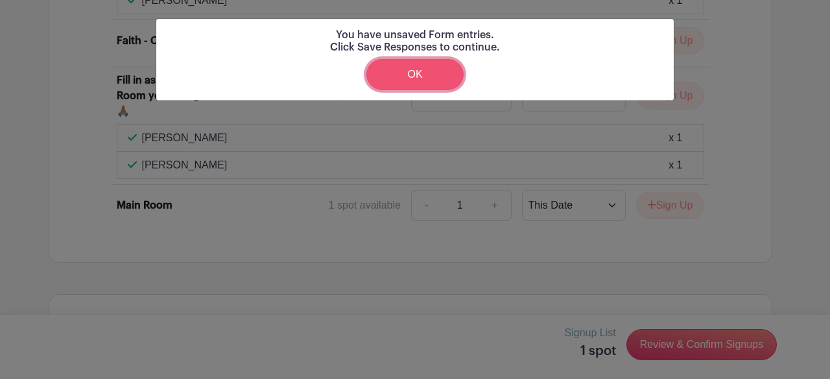
click at [429, 79] on link "OK" at bounding box center [414, 74] width 97 height 31
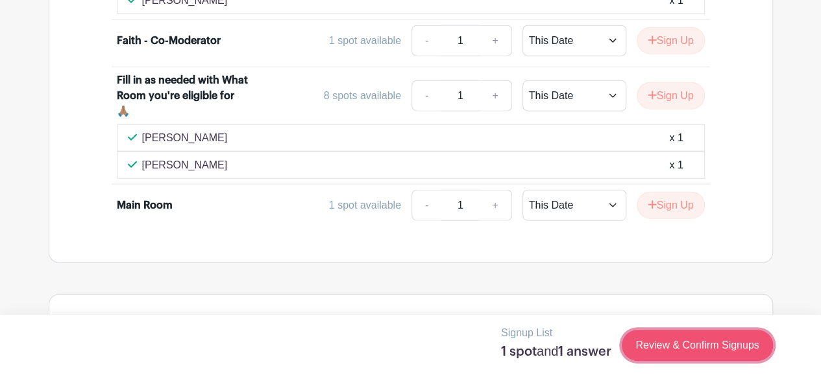
click at [660, 344] on link "Review & Confirm Signups" at bounding box center [696, 345] width 150 height 31
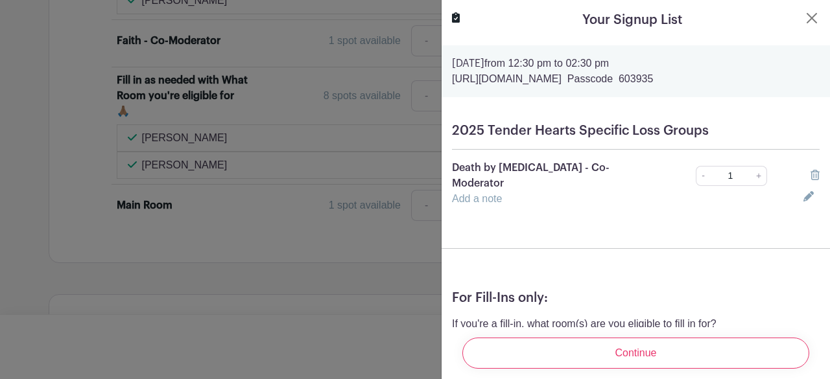
click at [660, 344] on input "Continue" at bounding box center [635, 353] width 347 height 31
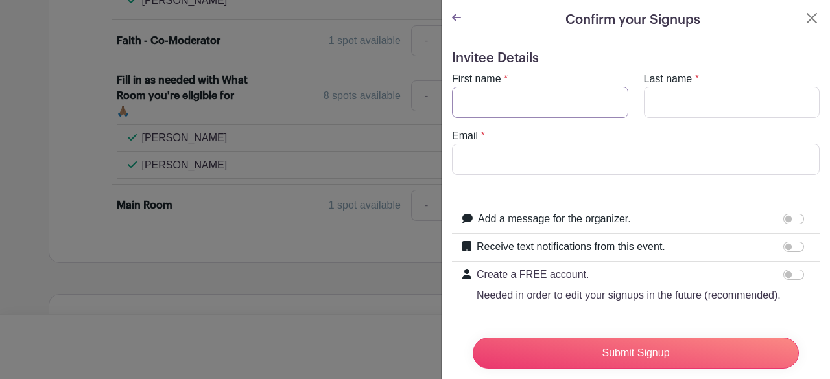
click at [496, 97] on input "First name" at bounding box center [540, 102] width 176 height 31
type input "Tran"
type input "Nguyen"
click at [608, 160] on input "Email" at bounding box center [636, 159] width 368 height 31
type input "tran.nguyen7588@gmail.com"
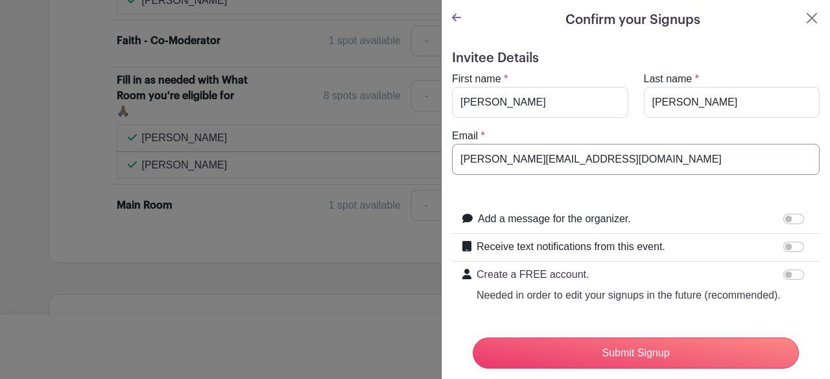
scroll to position [56, 0]
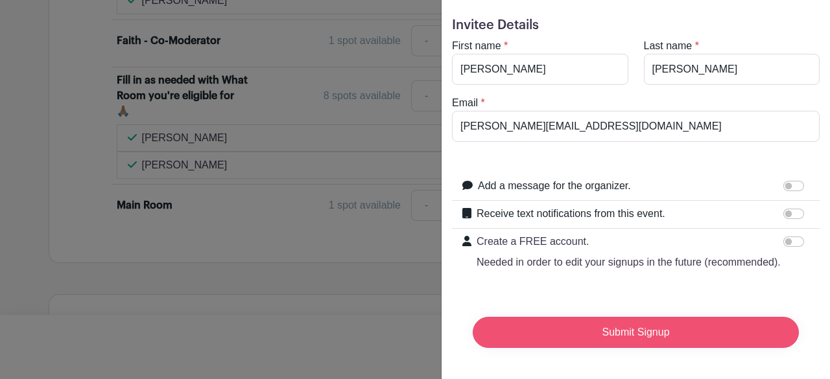
click at [618, 334] on input "Submit Signup" at bounding box center [636, 332] width 326 height 31
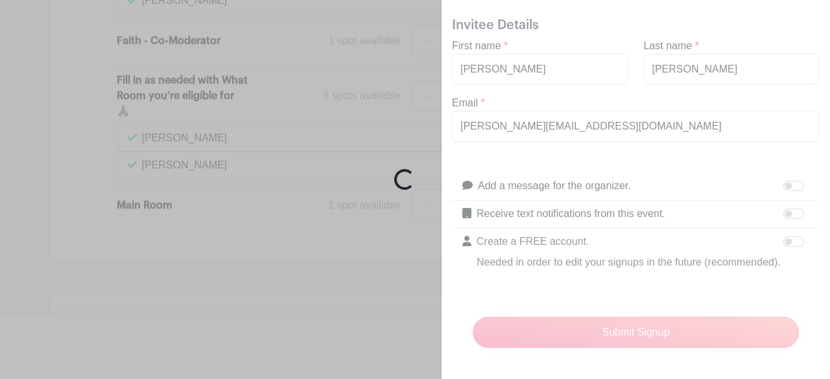
scroll to position [4012, 0]
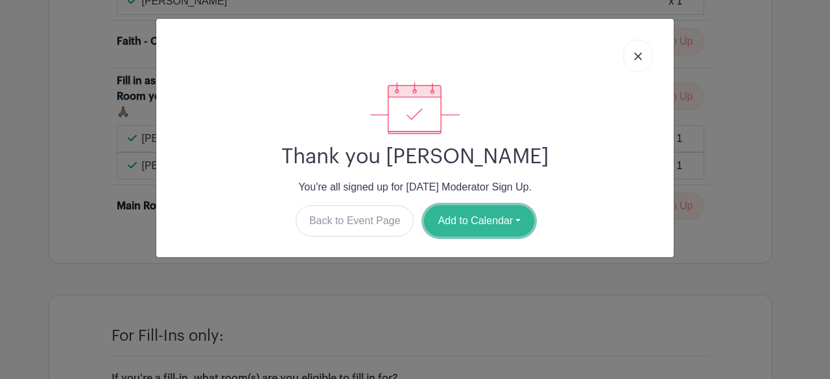
click at [453, 234] on button "Add to Calendar" at bounding box center [479, 221] width 110 height 31
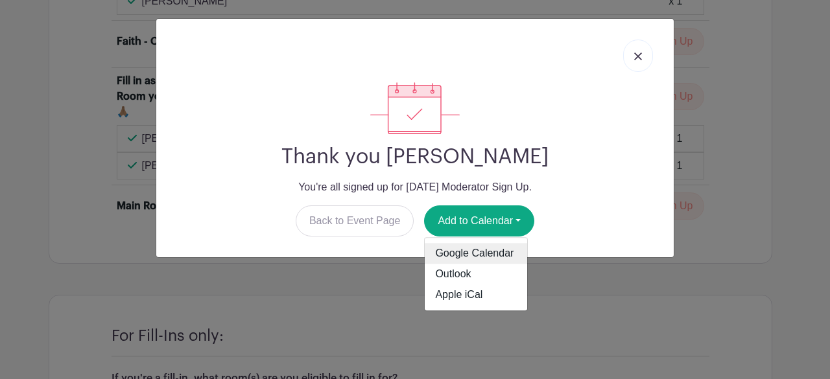
click at [453, 263] on link "Google Calendar" at bounding box center [476, 254] width 102 height 21
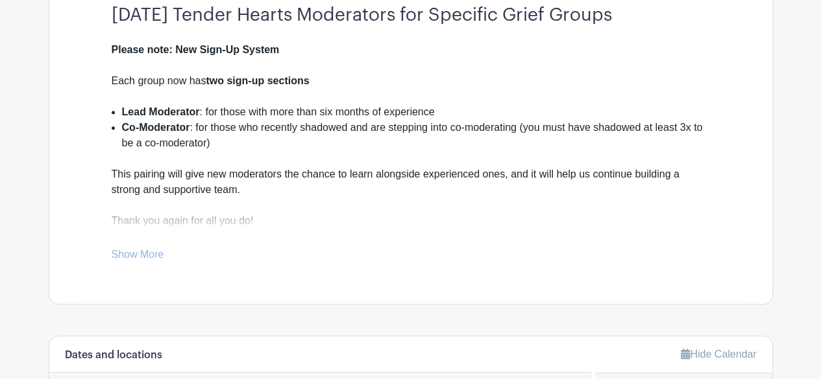
scroll to position [428, 0]
